Goal: Find specific page/section: Find specific page/section

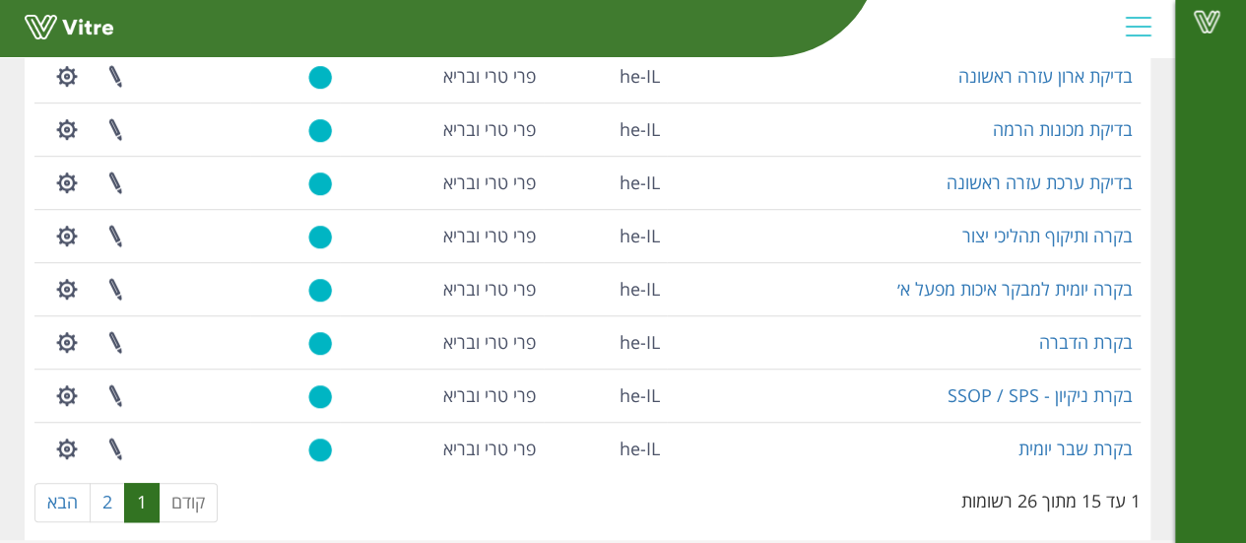
scroll to position [591, 0]
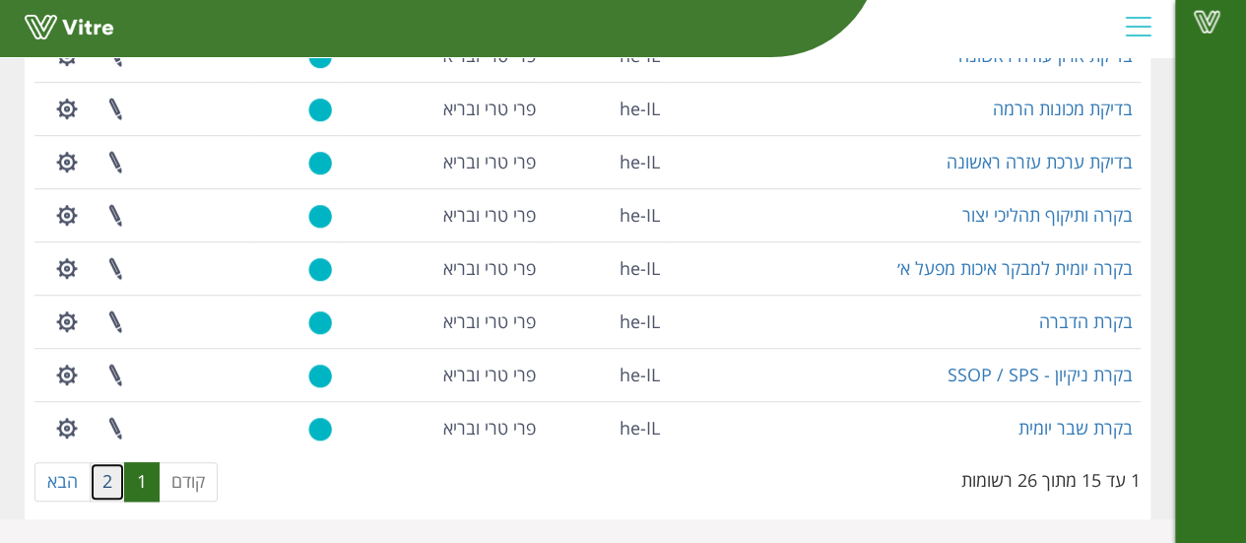
click at [99, 485] on link "2" at bounding box center [107, 481] width 35 height 39
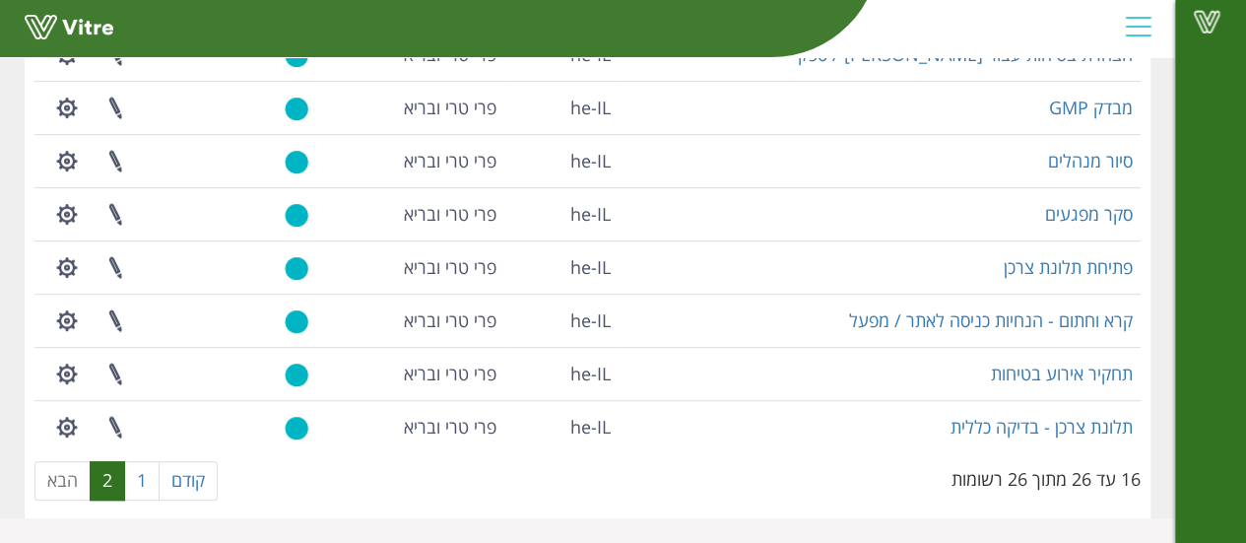
scroll to position [378, 0]
click at [132, 478] on link "1" at bounding box center [141, 481] width 35 height 39
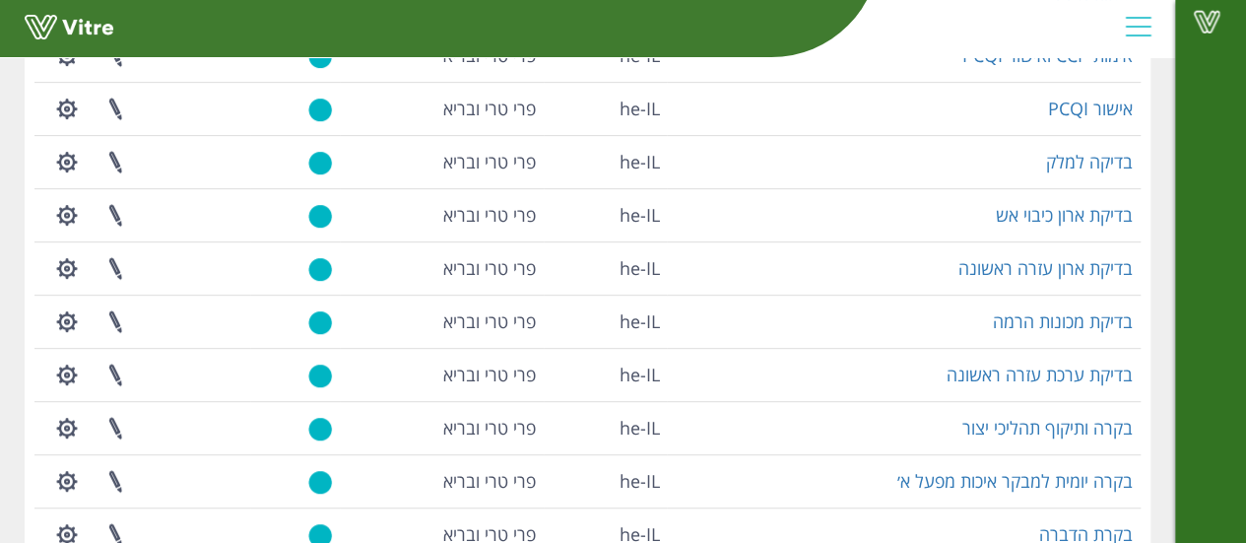
scroll to position [591, 0]
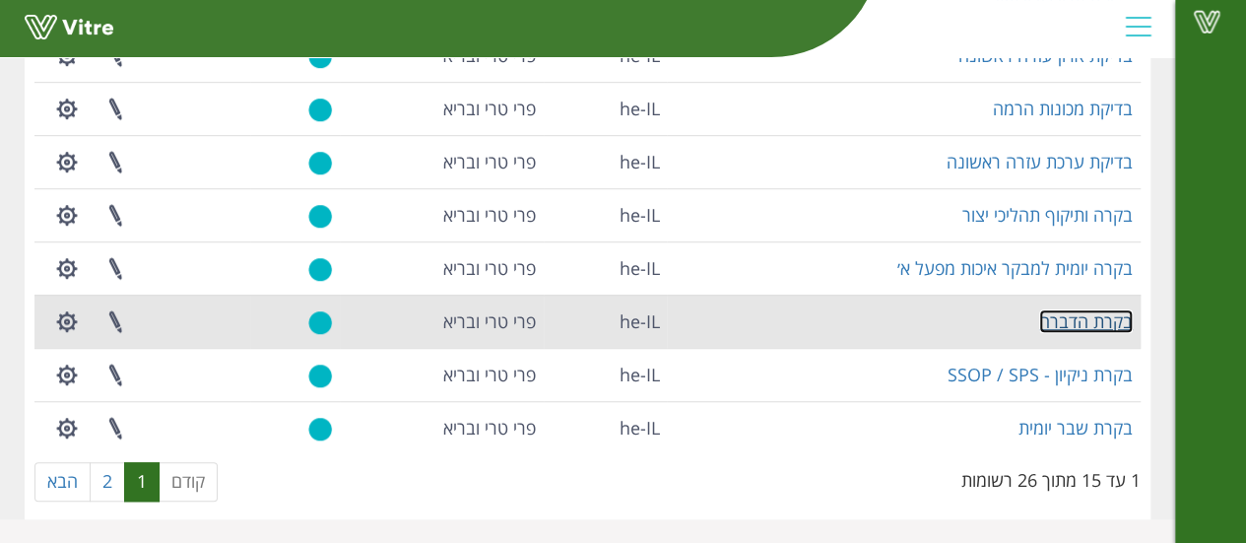
click at [1092, 323] on link "בקרת הדברה" at bounding box center [1086, 321] width 94 height 24
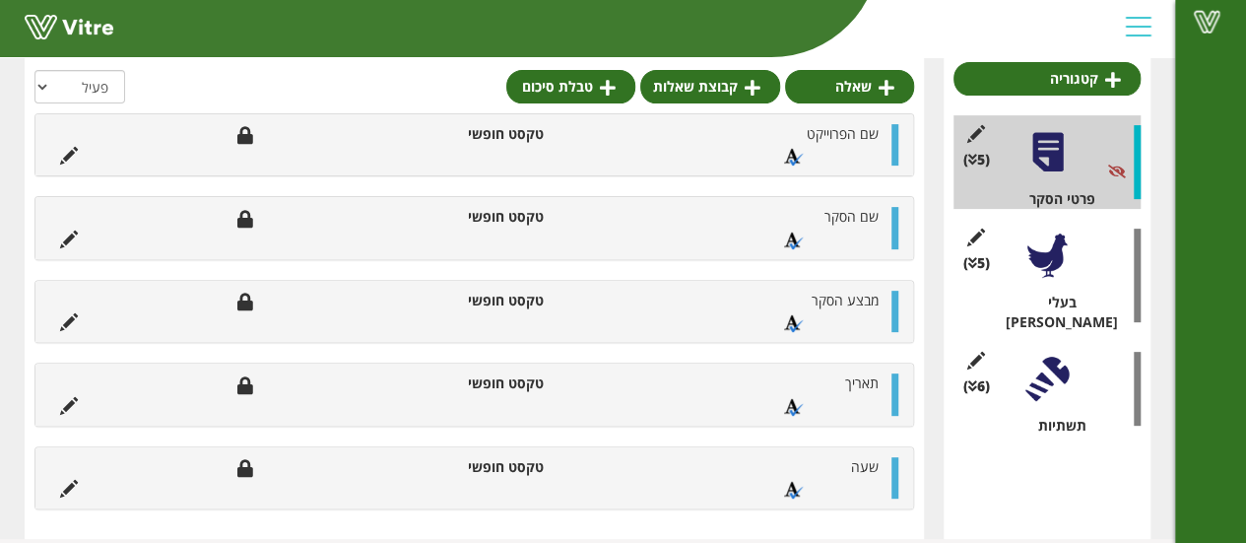
scroll to position [240, 0]
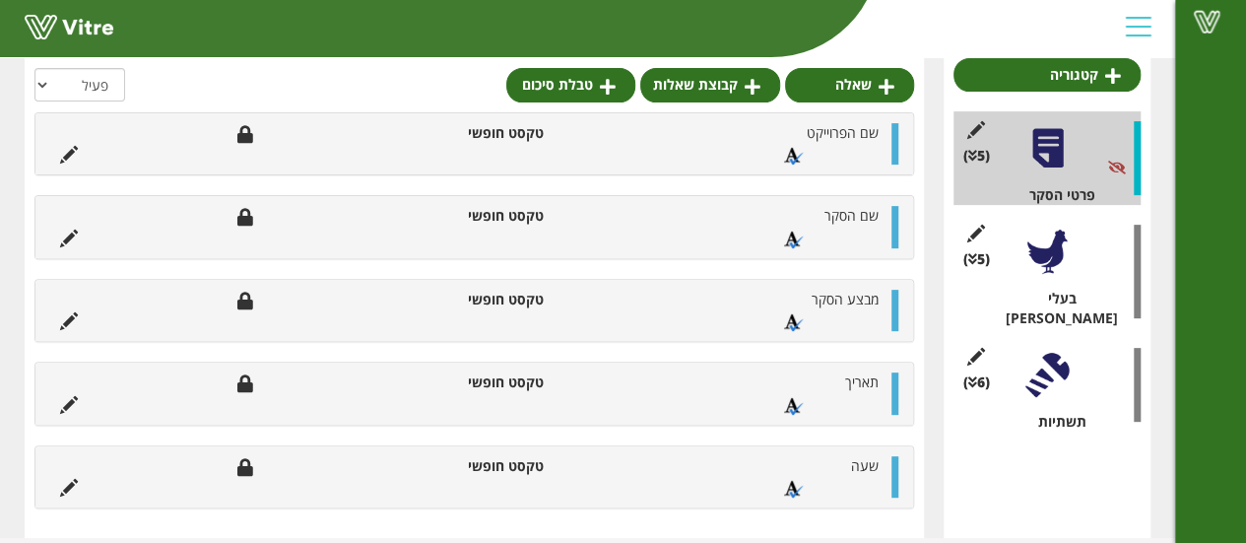
click at [1054, 240] on div at bounding box center [1047, 252] width 44 height 44
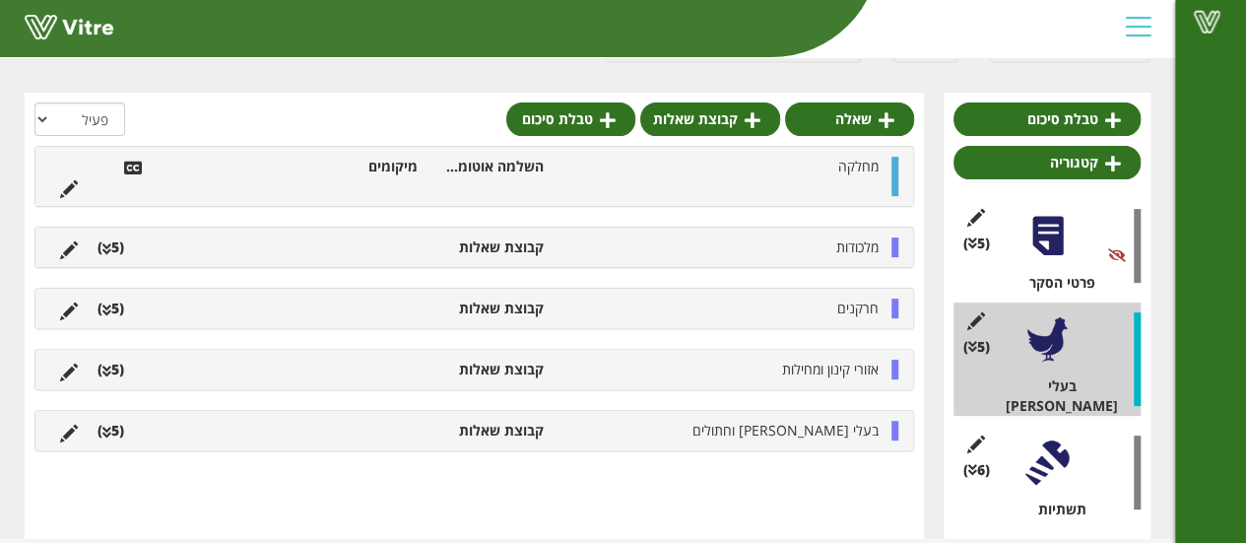
click at [804, 239] on li "מלכודות" at bounding box center [721, 247] width 335 height 20
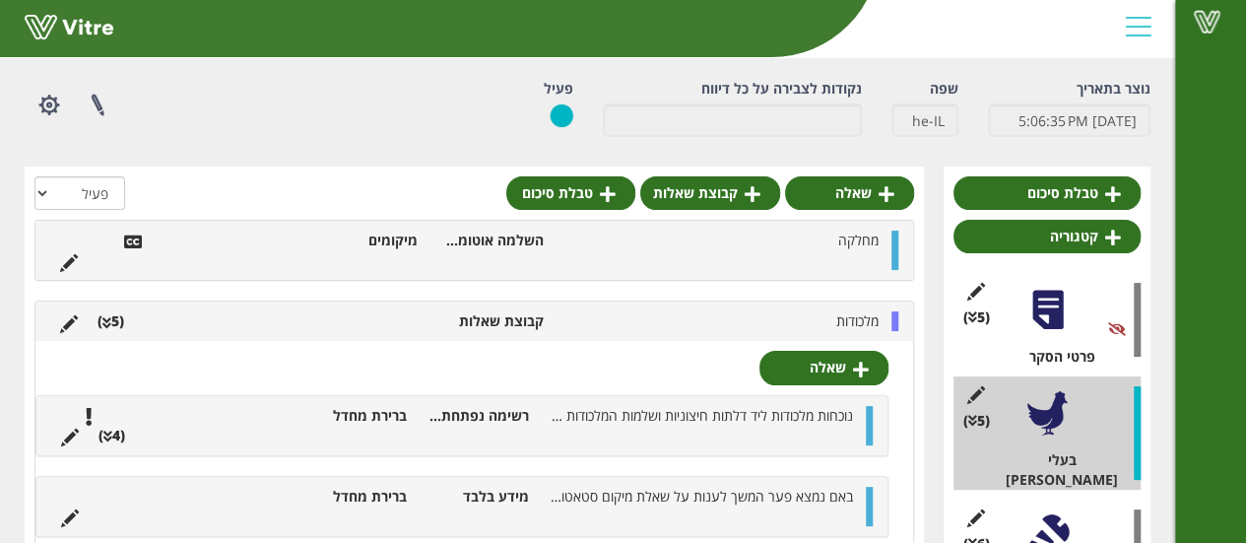
scroll to position [65, 0]
